Goal: Information Seeking & Learning: Learn about a topic

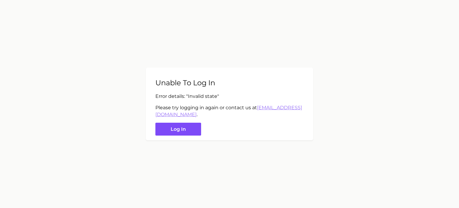
click at [181, 130] on button "Log in" at bounding box center [179, 129] width 46 height 13
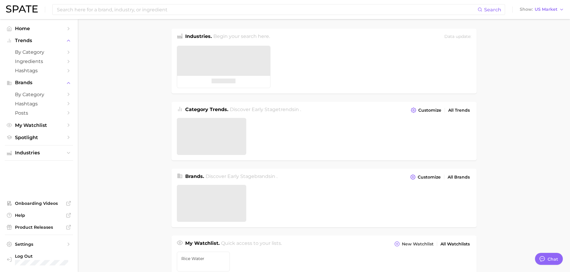
type textarea "x"
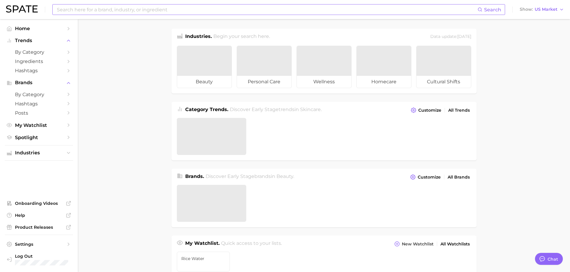
click at [92, 10] on input at bounding box center [266, 9] width 421 height 10
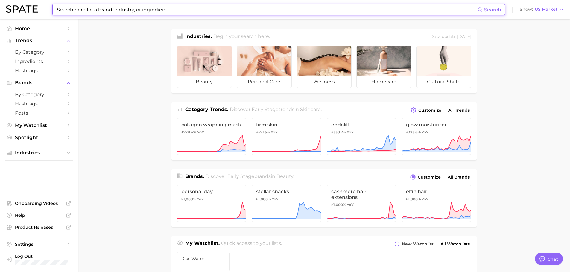
click at [134, 11] on input at bounding box center [266, 9] width 421 height 10
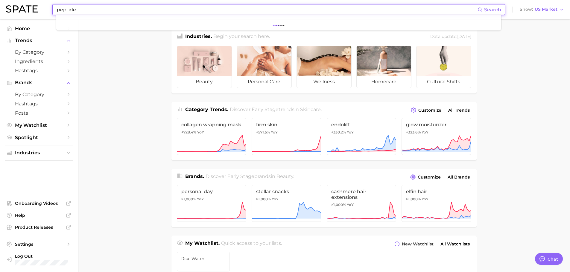
type input "peptide"
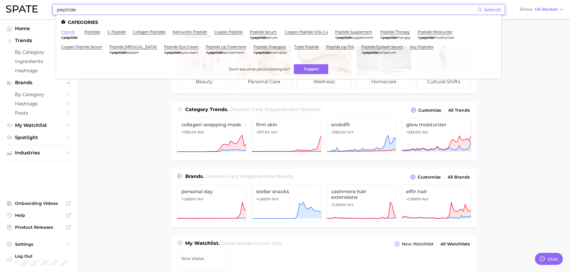
click at [68, 31] on link "peptide" at bounding box center [68, 32] width 14 height 4
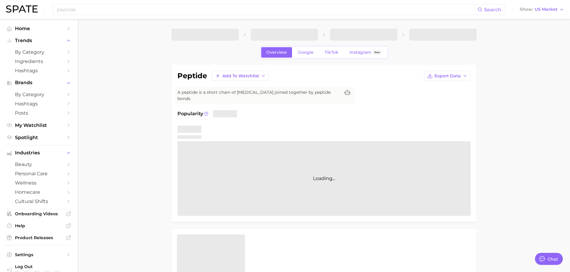
type textarea "x"
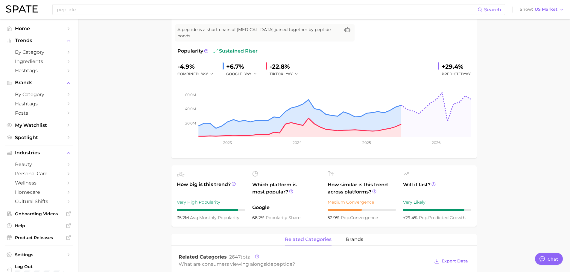
scroll to position [120, 0]
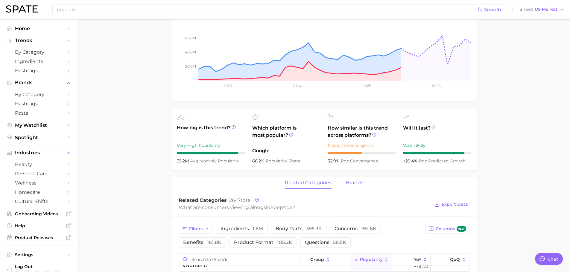
click at [362, 180] on span "brands" at bounding box center [354, 182] width 17 height 5
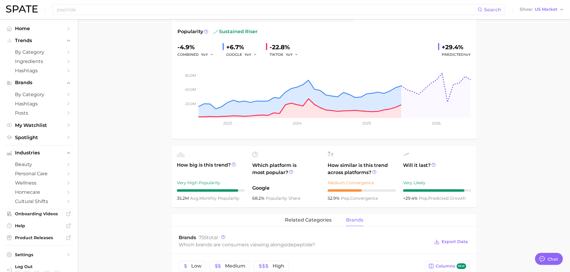
scroll to position [0, 0]
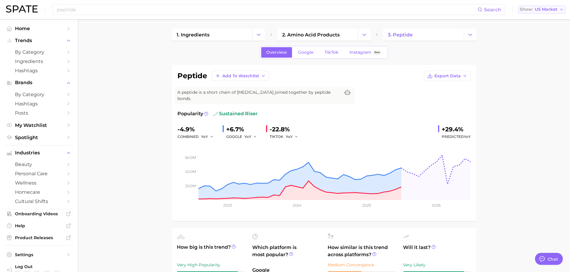
click at [459, 9] on button "Show US Market" at bounding box center [541, 10] width 47 height 8
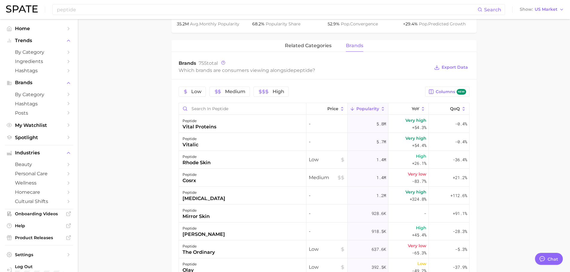
scroll to position [243, 0]
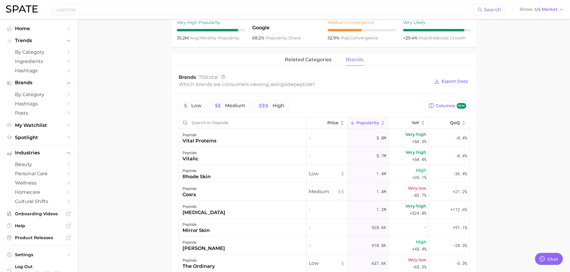
click at [133, 118] on main "1. ingredients 2. amino acid products 3. peptide Overview Google TikTok Instagr…" at bounding box center [324, 101] width 492 height 650
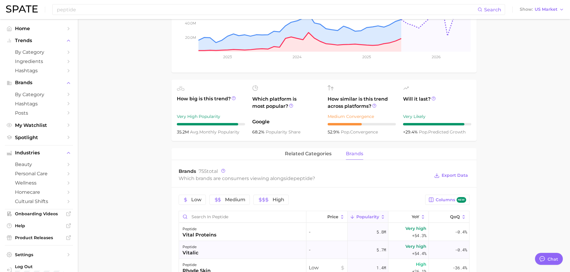
scroll to position [239, 0]
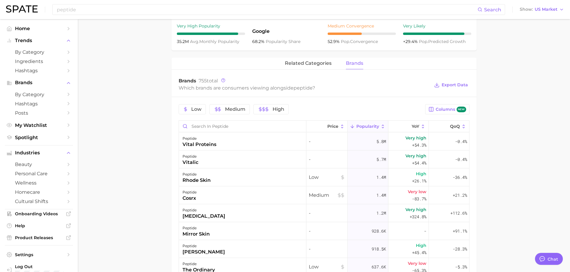
click at [459, 89] on main "1. ingredients 2. amino acid products 3. peptide Overview Google TikTok Instagr…" at bounding box center [324, 105] width 492 height 650
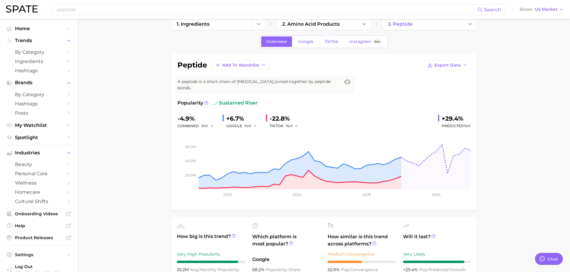
scroll to position [0, 0]
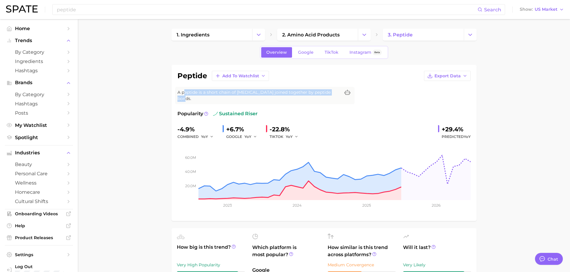
drag, startPoint x: 183, startPoint y: 94, endPoint x: 386, endPoint y: 92, distance: 203.7
click at [379, 92] on div "peptide Add to Watchlist Export Data A peptide is a short chain of [MEDICAL_DAT…" at bounding box center [323, 143] width 293 height 144
click at [391, 90] on div "peptide Add to Watchlist Export Data A peptide is a short chain of [MEDICAL_DAT…" at bounding box center [323, 143] width 293 height 144
drag, startPoint x: 185, startPoint y: 92, endPoint x: 333, endPoint y: 94, distance: 148.0
click at [333, 94] on div "A peptide is a short chain of [MEDICAL_DATA] joined together by peptide bonds." at bounding box center [264, 95] width 179 height 17
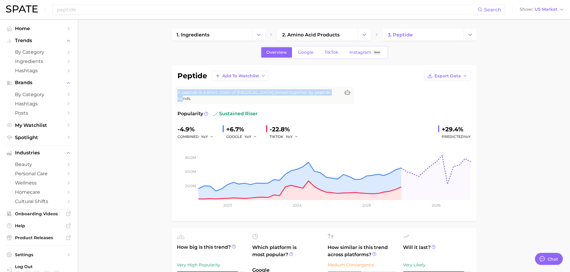
click at [309, 93] on span "A peptide is a short chain of [MEDICAL_DATA] joined together by peptide bonds." at bounding box center [258, 95] width 163 height 13
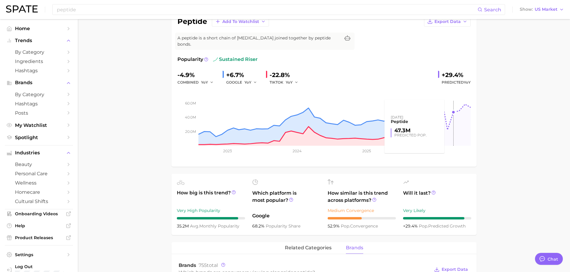
scroll to position [60, 0]
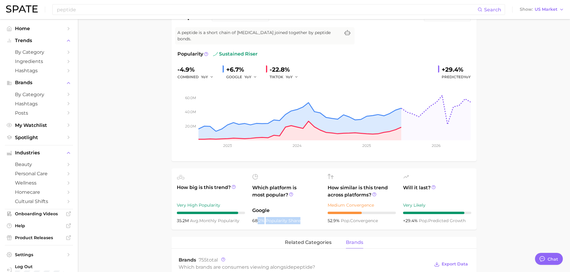
drag, startPoint x: 281, startPoint y: 216, endPoint x: 307, endPoint y: 216, distance: 25.1
click at [303, 208] on div "68.2% popularity share" at bounding box center [286, 220] width 68 height 7
click at [309, 208] on div "68.2% popularity share" at bounding box center [286, 220] width 68 height 7
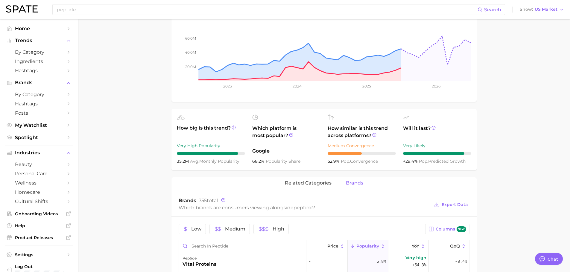
scroll to position [120, 0]
drag, startPoint x: 229, startPoint y: 207, endPoint x: 368, endPoint y: 206, distance: 139.1
click at [364, 207] on div "Which brands are consumers viewing alongside peptide ?" at bounding box center [304, 208] width 251 height 8
click at [368, 206] on div "Which brands are consumers viewing alongside peptide ?" at bounding box center [304, 208] width 251 height 8
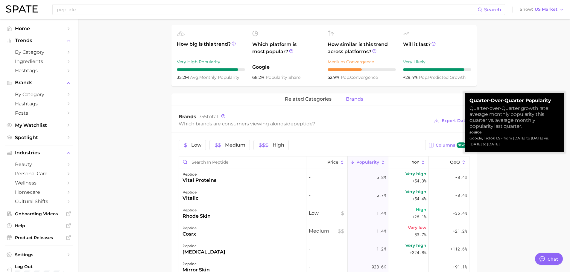
scroll to position [209, 0]
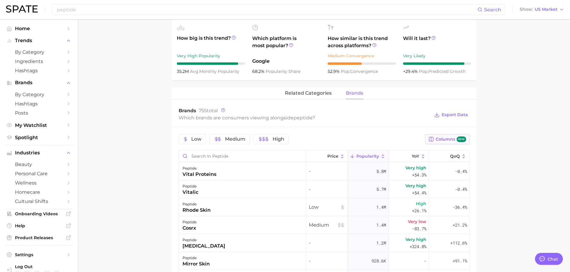
click at [447, 137] on span "Columns new" at bounding box center [450, 140] width 30 height 6
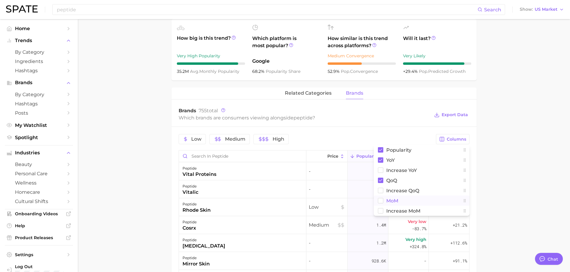
click at [380, 199] on rect at bounding box center [380, 201] width 5 height 5
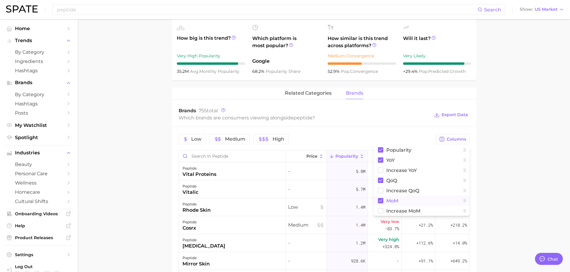
click at [459, 165] on main "1. ingredients 2. amino acid products 3. peptide Overview Google TikTok Instagr…" at bounding box center [324, 135] width 492 height 650
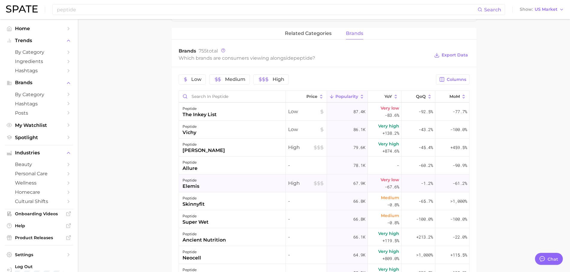
scroll to position [568, 0]
